Goal: Check status

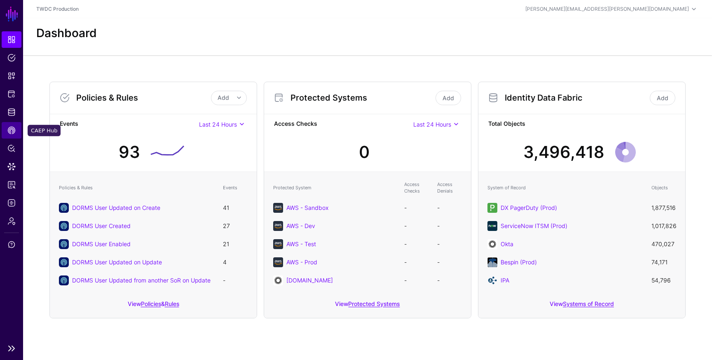
click at [11, 131] on span "CAEP Hub" at bounding box center [11, 130] width 8 height 8
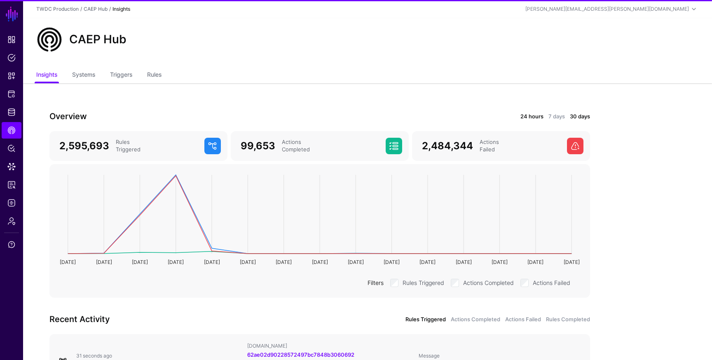
click at [533, 117] on link "24 hours" at bounding box center [532, 117] width 23 height 8
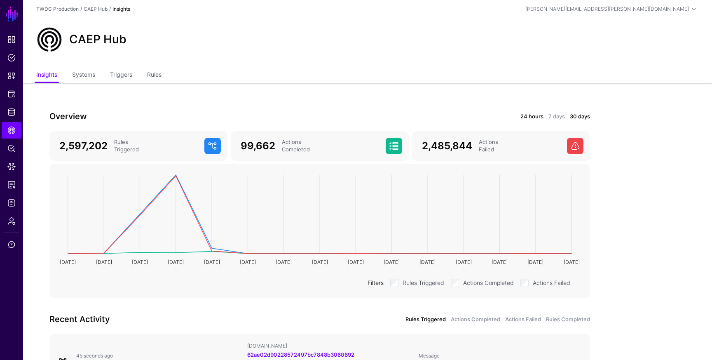
click at [531, 115] on link "24 hours" at bounding box center [532, 117] width 23 height 8
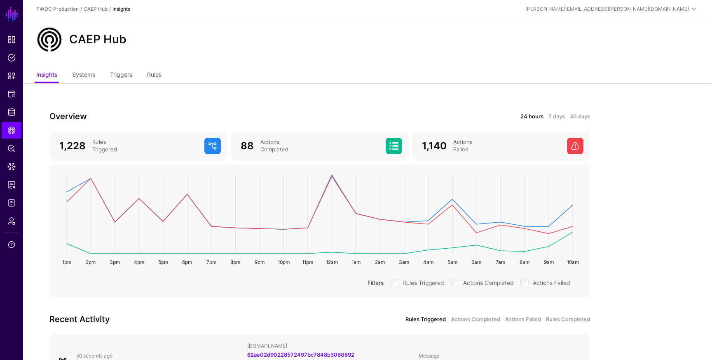
click at [533, 117] on link "24 hours" at bounding box center [532, 117] width 23 height 8
